Goal: Navigation & Orientation: Understand site structure

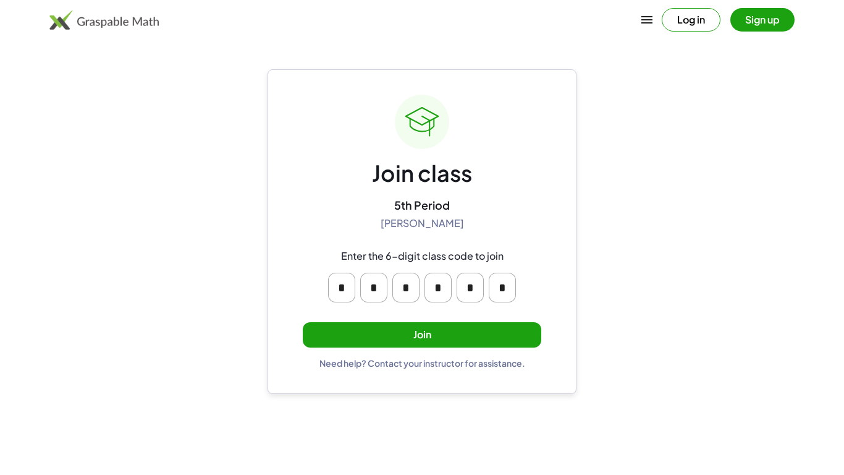
click at [366, 331] on button "Join" at bounding box center [422, 334] width 239 height 25
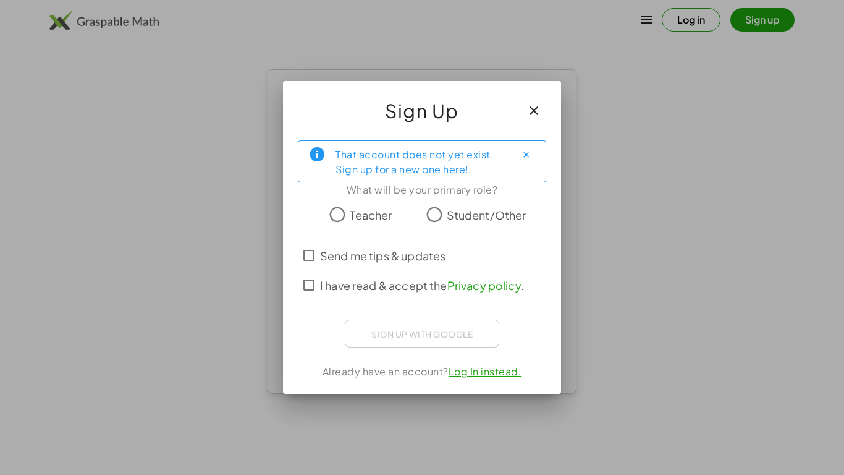
click at [467, 223] on label "Student/Other" at bounding box center [487, 214] width 80 height 25
click at [349, 258] on span "Send me tips & updates" at bounding box center [382, 255] width 125 height 17
click at [342, 279] on span "I have read & accept the Privacy policy ." at bounding box center [422, 285] width 204 height 17
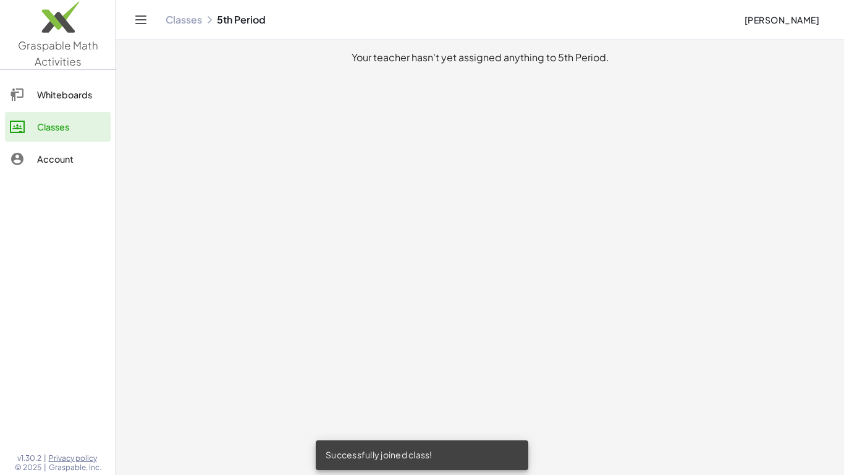
click at [45, 88] on div "Whiteboards" at bounding box center [71, 94] width 69 height 15
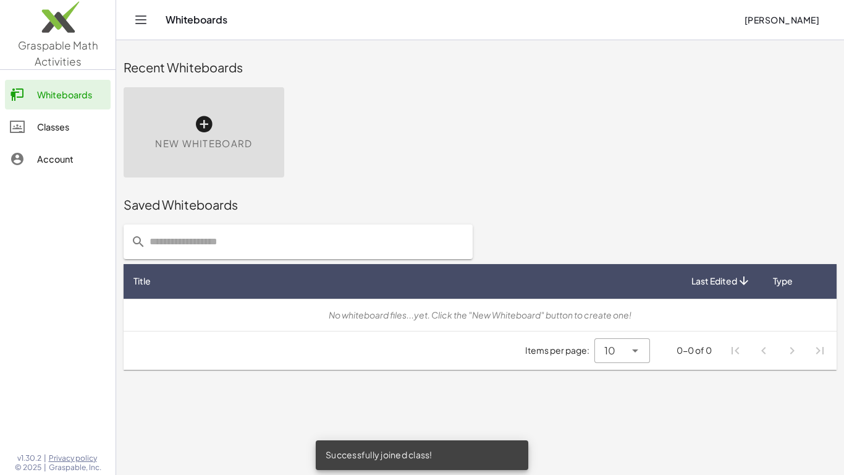
click at [201, 151] on div "New Whiteboard" at bounding box center [204, 132] width 161 height 90
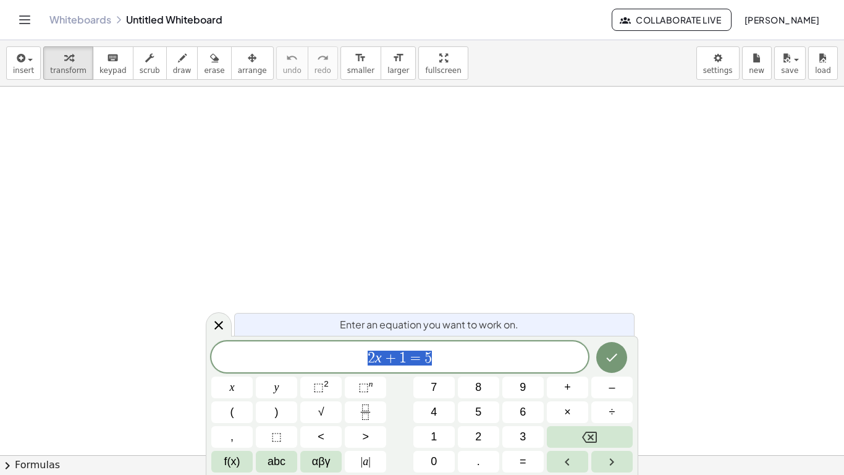
scroll to position [1, 0]
drag, startPoint x: 503, startPoint y: 250, endPoint x: 307, endPoint y: 165, distance: 213.7
click at [289, 229] on div at bounding box center [422, 455] width 844 height 737
drag, startPoint x: 307, startPoint y: 165, endPoint x: 313, endPoint y: 214, distance: 49.2
click at [313, 214] on div at bounding box center [422, 455] width 844 height 737
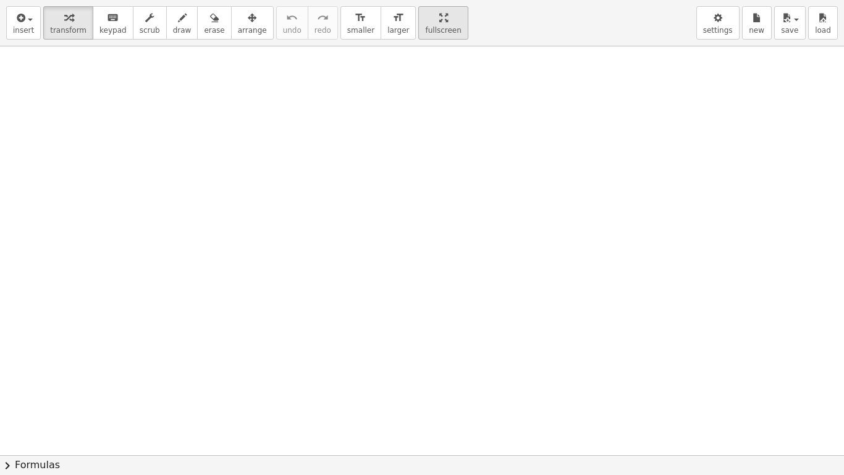
click at [418, 72] on div "insert select one: Math Expression Function Text Youtube Video Graphing Geometr…" at bounding box center [422, 237] width 844 height 475
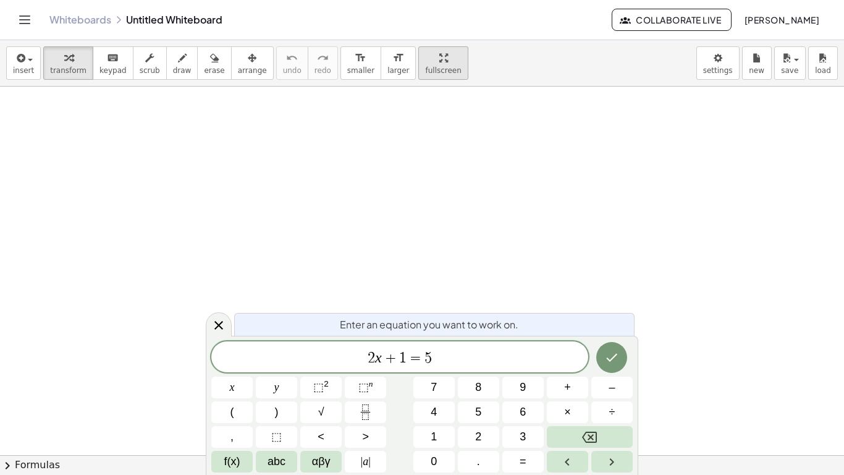
click at [419, 23] on div "Graspable Math Activities Whiteboards Classes Account v1.30.2 | Privacy policy …" at bounding box center [422, 237] width 844 height 475
click at [36, 13] on div "Whiteboards Untitled Whiteboard Collaborate Live [PERSON_NAME]" at bounding box center [422, 20] width 815 height 40
click at [56, 12] on div "Whiteboards Untitled Whiteboard Collaborate Live [PERSON_NAME]" at bounding box center [422, 20] width 815 height 40
click at [57, 16] on link "Whiteboards" at bounding box center [80, 20] width 62 height 12
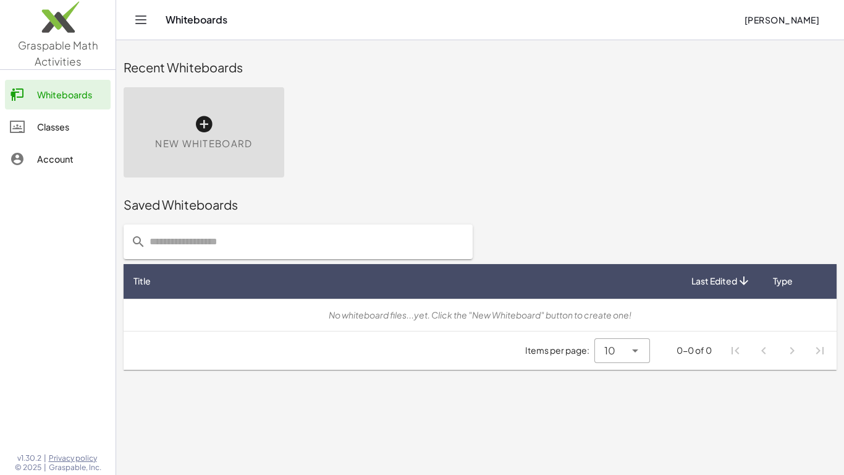
click at [61, 119] on div "Classes" at bounding box center [71, 126] width 69 height 15
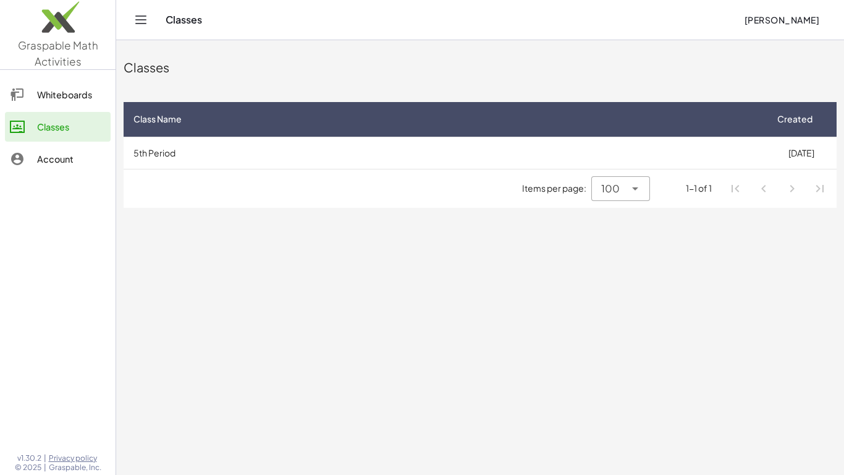
click at [32, 164] on div at bounding box center [23, 158] width 27 height 15
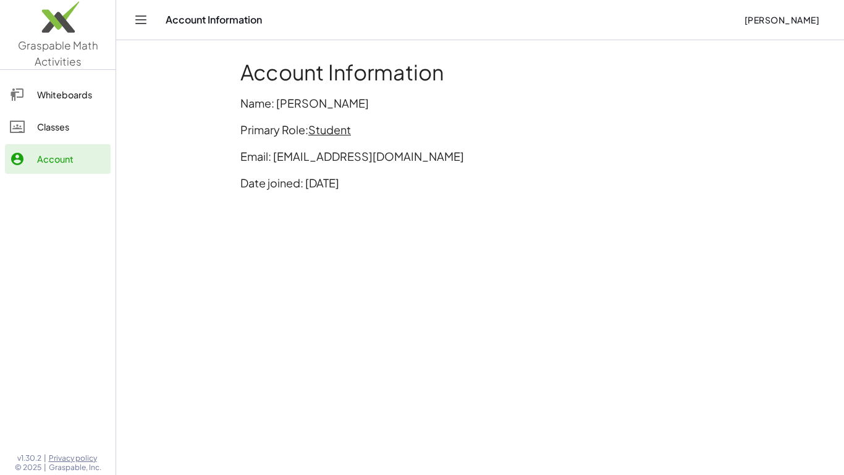
click at [55, 39] on img at bounding box center [58, 20] width 116 height 53
